Goal: Task Accomplishment & Management: Manage account settings

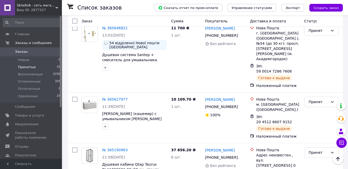
scroll to position [540, 0]
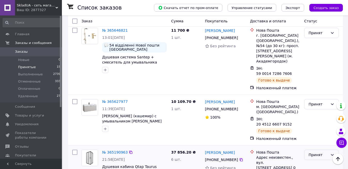
click at [317, 152] on div "Принят" at bounding box center [318, 155] width 20 height 6
click at [317, 92] on li "Выполнен" at bounding box center [321, 93] width 34 height 9
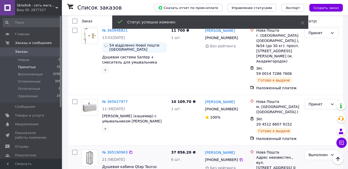
scroll to position [592, 0]
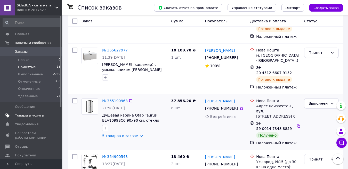
click at [28, 117] on span "Товары и услуги" at bounding box center [29, 115] width 29 height 5
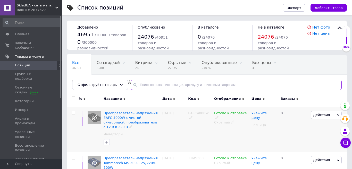
paste input "Душова колона зі змішувачем Armata EKA-003-J (нерж. сталь) (CH6173)"
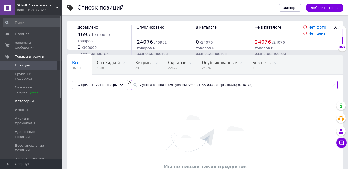
drag, startPoint x: 230, startPoint y: 84, endPoint x: 50, endPoint y: 94, distance: 180.5
click at [50, 94] on div "SkladUA - сеть магазинов сантехники и бытовой техники Ваш ID: 2877327 Сайт Skla…" at bounding box center [174, 102] width 348 height 204
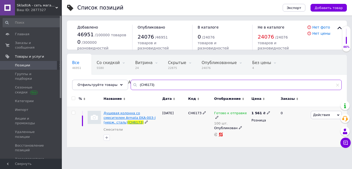
type input "(CH6173)"
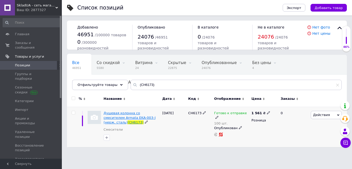
click at [120, 117] on span "Душевая колонна со смесителем Armata EKA-003-J (нерж. сталь)" at bounding box center [130, 117] width 52 height 13
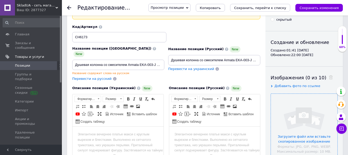
scroll to position [77, 0]
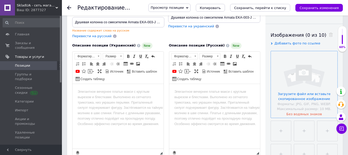
click at [293, 99] on input "file" at bounding box center [304, 84] width 67 height 67
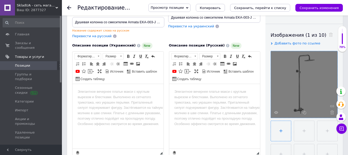
click at [283, 134] on input "file" at bounding box center [281, 131] width 20 height 20
type input "C:\fakepath\image_01 (1).jpg"
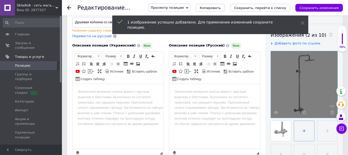
click at [295, 129] on input "file" at bounding box center [304, 131] width 20 height 20
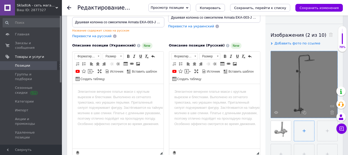
type input "C:\fakepath\image_02.jpg"
click at [326, 134] on input "file" at bounding box center [327, 131] width 20 height 20
type input "C:\fakepath\image_04.jpg"
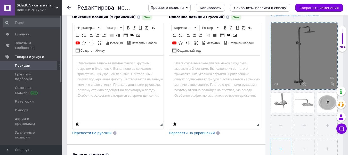
scroll to position [129, 0]
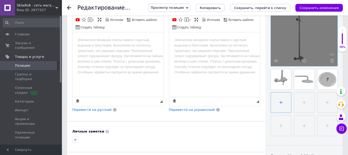
click at [279, 104] on input "file" at bounding box center [281, 102] width 20 height 20
type input "C:\fakepath\image_05.jpg"
click at [303, 95] on input "file" at bounding box center [303, 102] width 20 height 20
type input "C:\fakepath\image_06.jpg"
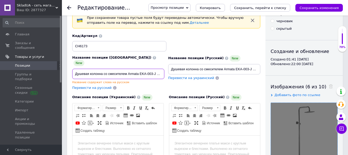
scroll to position [0, 32]
drag, startPoint x: 75, startPoint y: 69, endPoint x: 147, endPoint y: 69, distance: 73.0
click at [188, 69] on div "Название позиции (Украинский) New Душевая колонна со смесителем Armata EKA-003-…" at bounding box center [166, 62] width 192 height 60
click at [137, 140] on body "Визуальный текстовый редактор, 9A14F3A9-E8C1-4A43-9792-6A274D3C0FA6" at bounding box center [118, 142] width 81 height 5
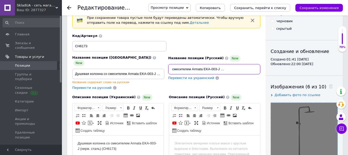
drag, startPoint x: 169, startPoint y: 68, endPoint x: 257, endPoint y: 68, distance: 87.1
click at [257, 68] on input "Душевая колонна со смесителем Armata EKA-003-J (нерж. сталь) (CH6173)" at bounding box center [214, 69] width 92 height 10
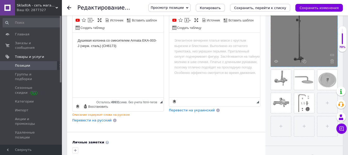
scroll to position [129, 0]
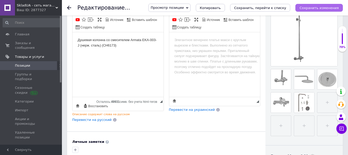
click at [322, 6] on icon "Сохранить изменения" at bounding box center [318, 8] width 39 height 4
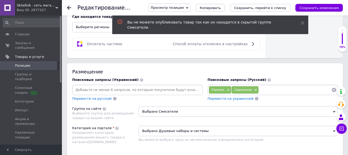
scroll to position [361, 0]
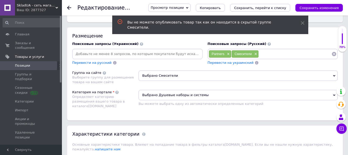
click at [169, 74] on span "Выбрано Смесители" at bounding box center [237, 75] width 199 height 10
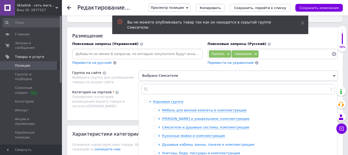
click at [159, 143] on icon at bounding box center [159, 144] width 2 height 2
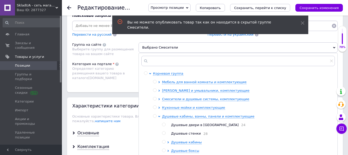
scroll to position [438, 0]
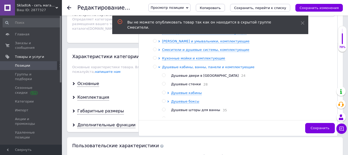
click at [159, 66] on icon at bounding box center [159, 67] width 2 height 2
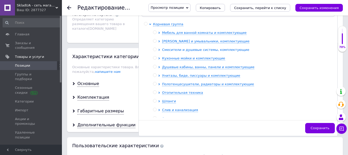
click at [158, 49] on icon at bounding box center [159, 50] width 2 height 2
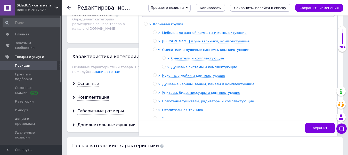
click at [167, 65] on div at bounding box center [169, 67] width 4 height 5
click at [167, 66] on icon at bounding box center [168, 67] width 2 height 2
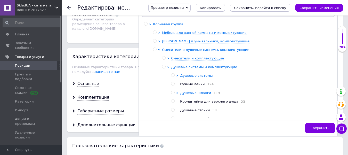
click at [177, 75] on icon at bounding box center [177, 76] width 1 height 2
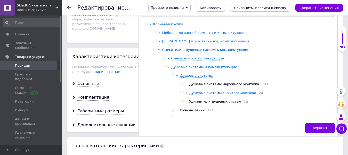
click at [183, 82] on div at bounding box center [182, 84] width 4 height 4
click at [183, 82] on input "radio" at bounding box center [181, 83] width 3 height 3
radio input "true"
click at [182, 82] on ul "Душевые системы наружного монтажа 733 Душевые системы скрытого монтажа 20 Удлин…" at bounding box center [257, 93] width 154 height 22
click at [180, 82] on input "radio" at bounding box center [181, 83] width 3 height 3
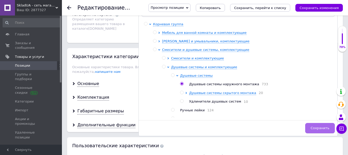
click at [332, 125] on button "Сохранить" at bounding box center [320, 128] width 30 height 10
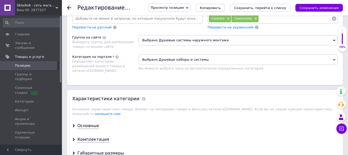
scroll to position [335, 0]
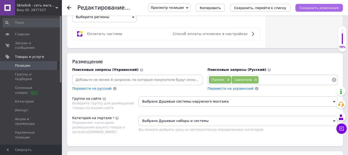
click at [317, 10] on button "Сохранить изменения" at bounding box center [318, 8] width 47 height 8
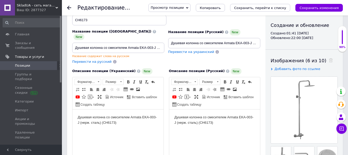
scroll to position [52, 0]
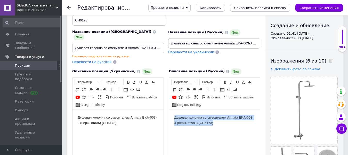
drag, startPoint x: 222, startPoint y: 129, endPoint x: 148, endPoint y: 108, distance: 77.1
click at [169, 109] on html "Душевая колонна со смесителем Armata EKA-003-J (нерж. сталь) (CH6173)" at bounding box center [214, 119] width 91 height 21
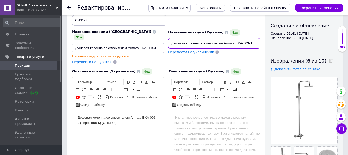
scroll to position [0, 32]
drag, startPoint x: 170, startPoint y: 43, endPoint x: 281, endPoint y: 43, distance: 110.9
click at [281, 43] on div "Основная информация При сохранении товара пустые поля будут переведены автомати…" at bounding box center [205, 150] width 276 height 362
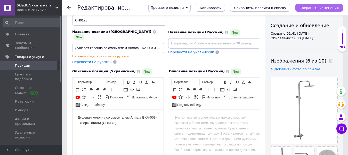
click at [324, 4] on button "Сохранить изменения" at bounding box center [318, 8] width 47 height 8
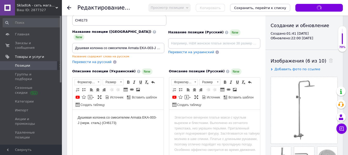
type input "Душевая колонна со смесителем Armata EKA-003-J (нерж. сталь) (CH6173)"
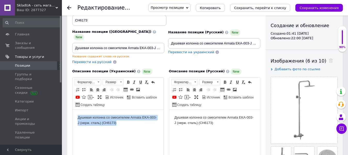
drag, startPoint x: 136, startPoint y: 123, endPoint x: 63, endPoint y: 118, distance: 72.7
click at [72, 118] on html "Душевая колонна со смесителем Armata EKA-003-J (нерж. сталь) (CH6173)" at bounding box center [117, 119] width 91 height 21
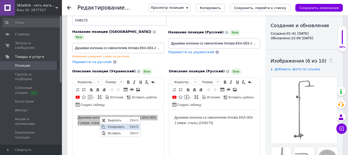
click at [121, 129] on span "Копировать" at bounding box center [117, 126] width 22 height 6
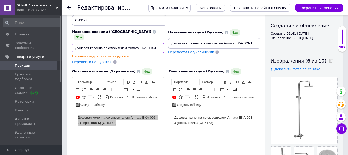
scroll to position [0, 32]
drag, startPoint x: 74, startPoint y: 44, endPoint x: 216, endPoint y: 44, distance: 142.0
click at [216, 44] on div "Название позиции (Украинский) New Душевая колонна со смесителем Armata EKA-003-…" at bounding box center [166, 36] width 192 height 60
paste input "Душова колона зі змішувачем Armata EKA-003-J (нерж. сталь) (CH6173)"
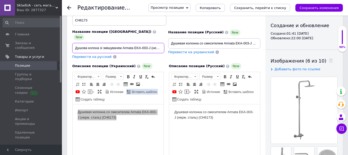
scroll to position [0, 27]
type input "Душова колона зі змішувачем Armata EKA-003-J (нерж. сталь) (CH6173)"
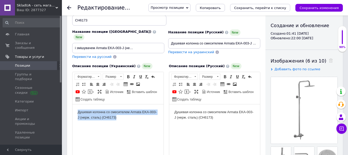
scroll to position [0, 0]
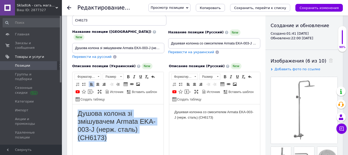
drag, startPoint x: 110, startPoint y: 142, endPoint x: 51, endPoint y: 106, distance: 68.9
click at [72, 106] on html "Душова колона зі змішувачем Armata EKA-003-J (нерж. сталь) (CH6173)" at bounding box center [117, 125] width 91 height 43
click at [87, 74] on span "Форматирование" at bounding box center [85, 77] width 21 height 6
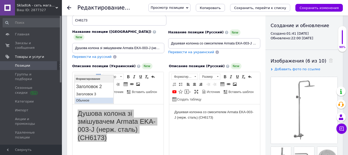
click at [89, 100] on p "Обычное" at bounding box center [94, 100] width 36 height 4
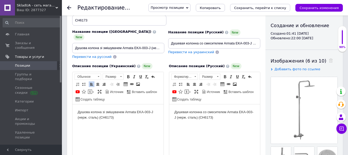
click at [134, 125] on html "Душова колона зі змішувачем Armata EKA-003-J (нерж. сталь) (CH6173)" at bounding box center [117, 114] width 91 height 21
click at [318, 8] on icon "Сохранить изменения" at bounding box center [318, 8] width 39 height 4
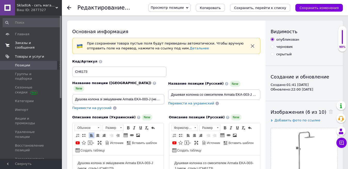
click at [43, 44] on span "Заказы и сообщения" at bounding box center [31, 45] width 33 height 9
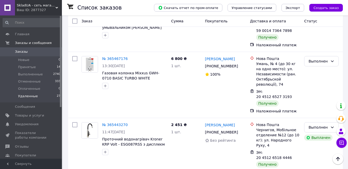
scroll to position [799, 0]
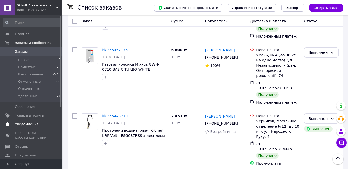
click at [30, 121] on link "Уведомления 0 0" at bounding box center [31, 124] width 63 height 9
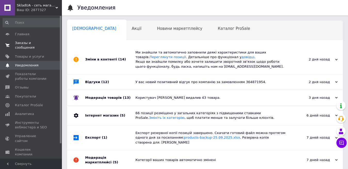
click at [45, 40] on link "Заказы и сообщения 0 0" at bounding box center [31, 45] width 63 height 13
